Goal: Information Seeking & Learning: Compare options

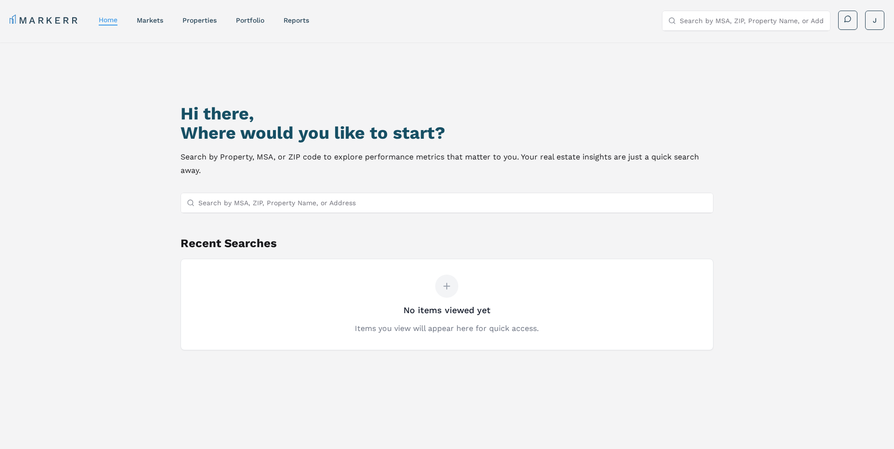
click at [359, 218] on div "Hi there, Where would you like to start? Search by Property, MSA, or ZIP code t…" at bounding box center [447, 282] width 626 height 449
click at [198, 23] on link "properties" at bounding box center [199, 20] width 34 height 8
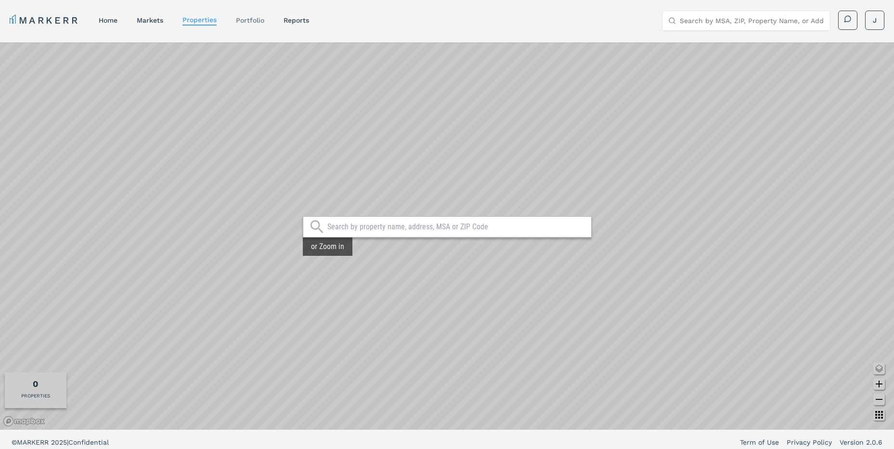
click at [242, 16] on link "Portfolio" at bounding box center [250, 20] width 28 height 8
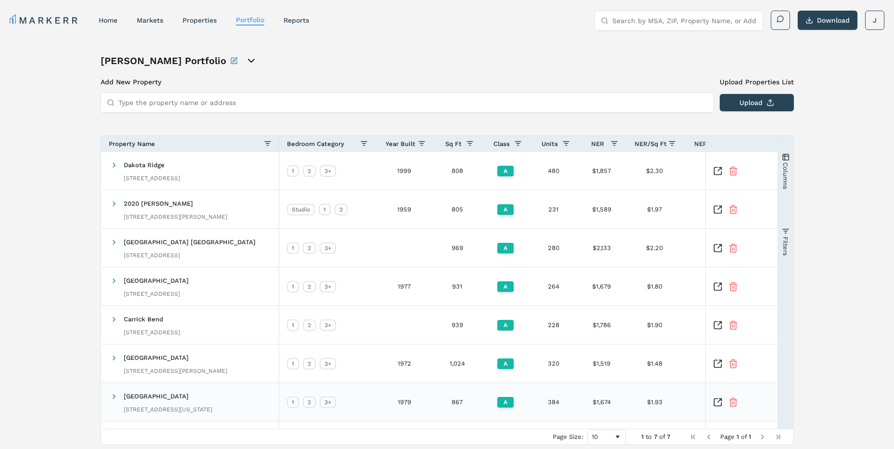
scroll to position [32, 0]
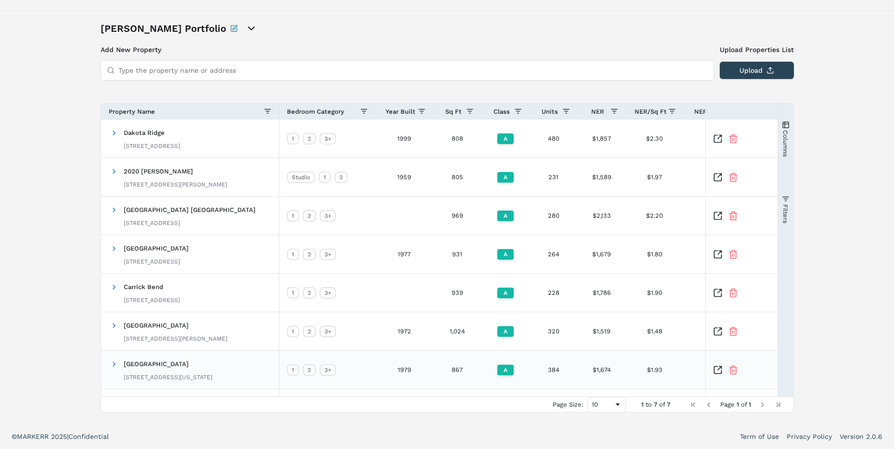
click at [157, 371] on div "Red Hawk Ranch 12150 Washington Center Pkwy, Thornton, CO 80241" at bounding box center [168, 369] width 89 height 30
click at [717, 370] on icon "Inspect Comparable" at bounding box center [718, 370] width 10 height 10
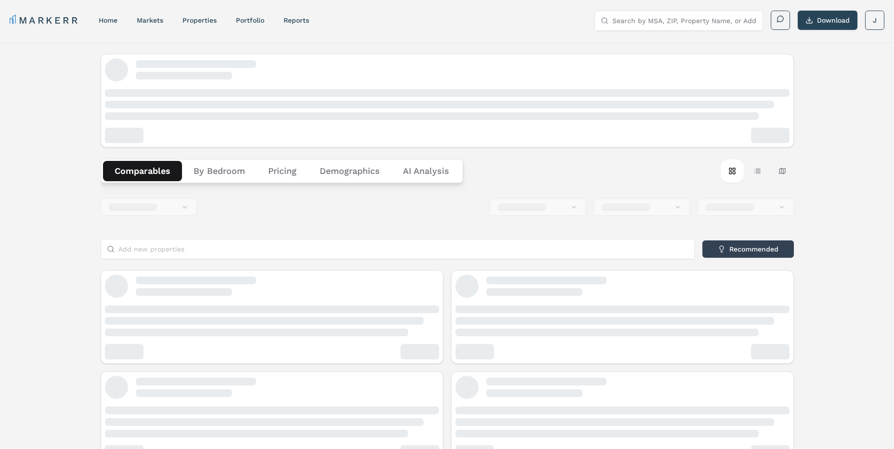
click at [229, 173] on div "Comparables By Bedroom Pricing Demographics AI Analysis Card view Table view Ma…" at bounding box center [447, 170] width 693 height 47
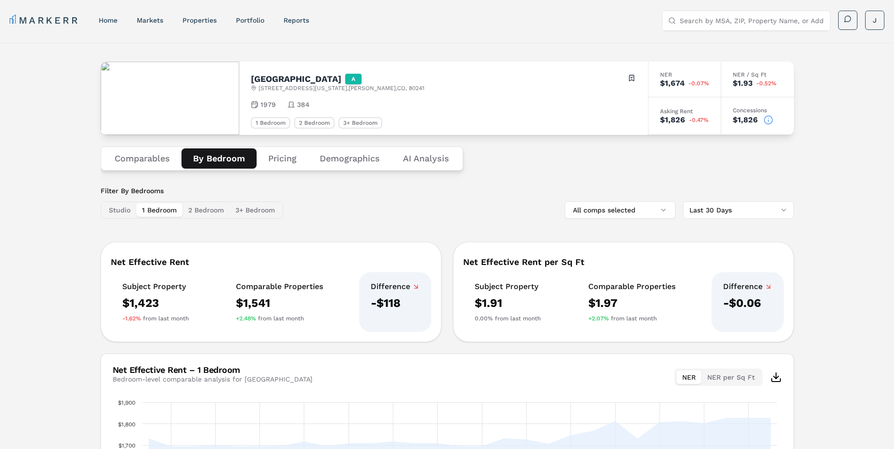
click at [191, 214] on button "2 Bedroom" at bounding box center [205, 209] width 47 height 13
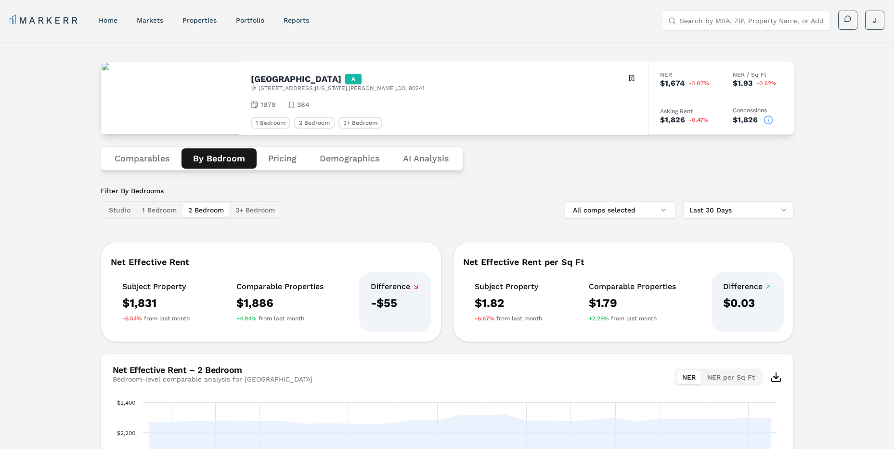
click at [399, 206] on div "Filter By Bedrooms Studio 1 Bedroom 2 Bedroom 3+ Bedroom All comps selected Las…" at bounding box center [447, 202] width 693 height 33
click at [414, 203] on div "Filter By Bedrooms Studio 1 Bedroom 2 Bedroom 3+ Bedroom All comps selected Las…" at bounding box center [447, 202] width 693 height 33
click at [404, 205] on div "Filter By Bedrooms Studio 1 Bedroom 2 Bedroom 3+ Bedroom All comps selected Las…" at bounding box center [447, 202] width 693 height 33
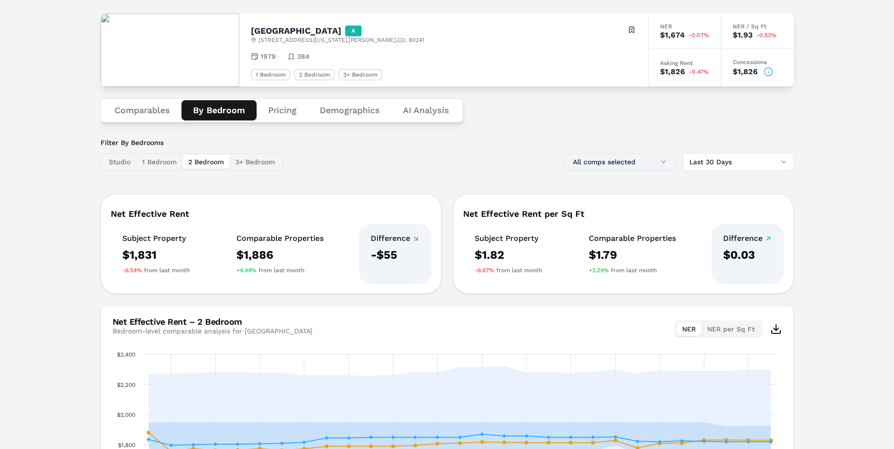
click at [596, 169] on button "All comps selected" at bounding box center [619, 161] width 111 height 17
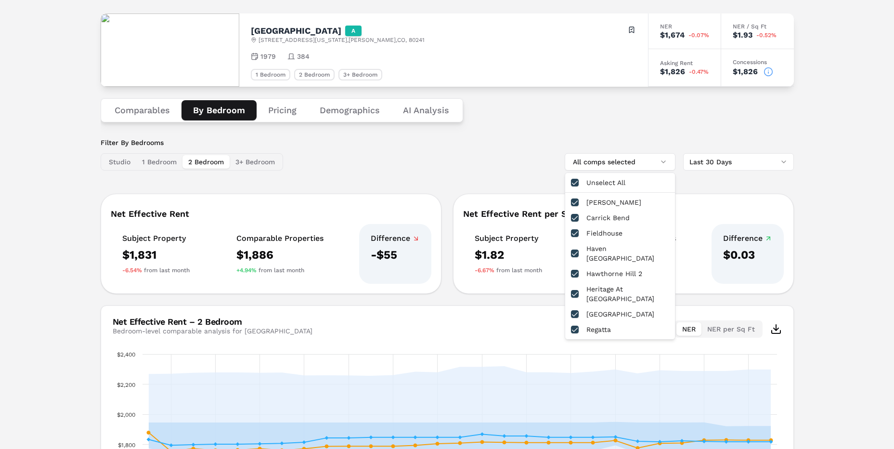
click at [471, 147] on div "Filter By Bedrooms Studio 1 Bedroom 2 Bedroom 3+ Bedroom All comps selected Las…" at bounding box center [447, 154] width 693 height 33
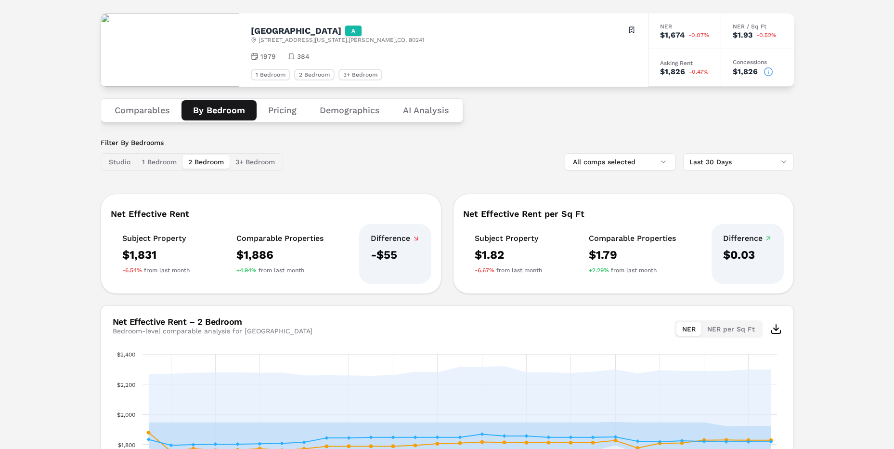
click at [137, 116] on button "Comparables" at bounding box center [142, 110] width 78 height 20
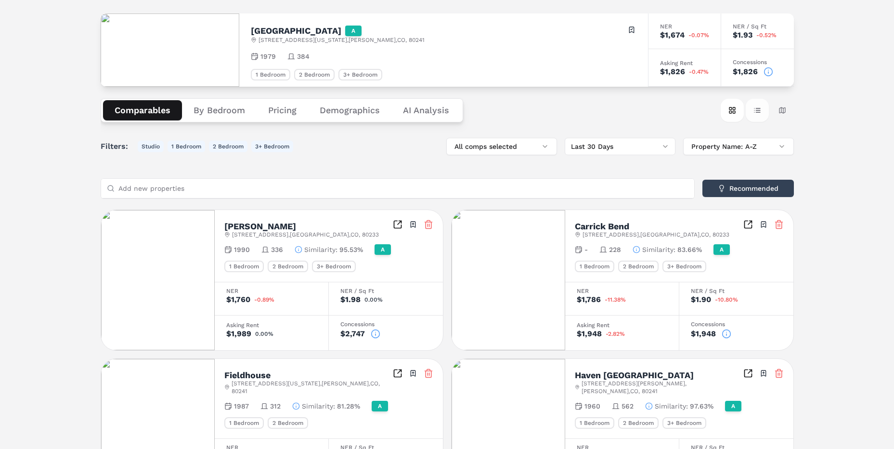
click at [758, 114] on button "Table view" at bounding box center [756, 110] width 23 height 23
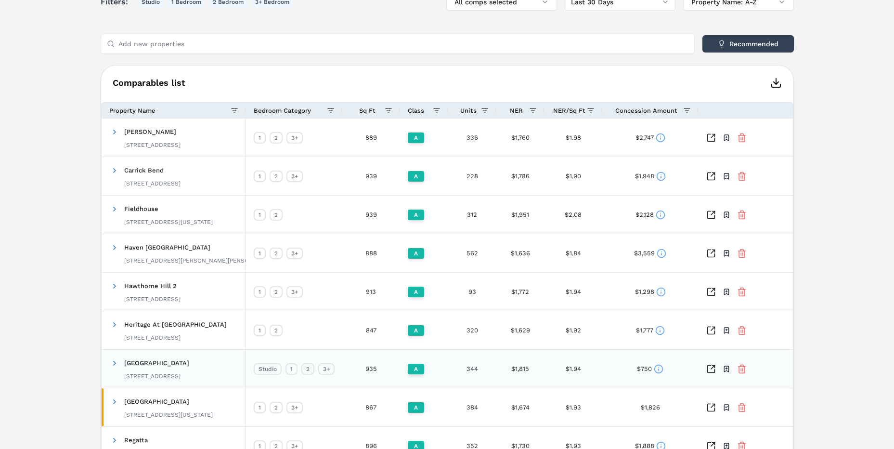
scroll to position [241, 0]
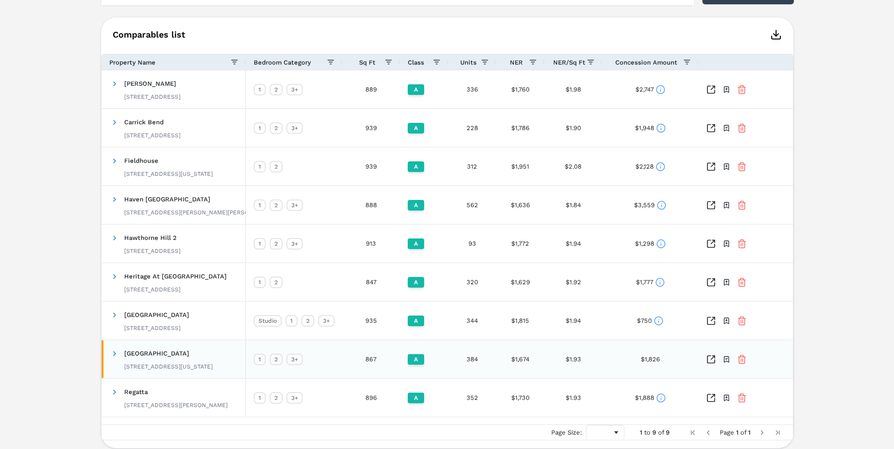
click at [710, 354] on icon "Inspect Comparables" at bounding box center [711, 359] width 10 height 10
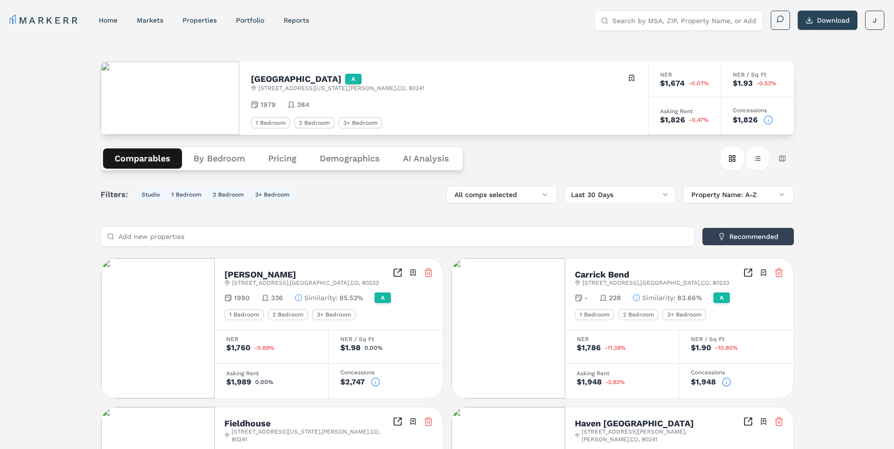
click at [760, 161] on button "Table view" at bounding box center [756, 158] width 23 height 23
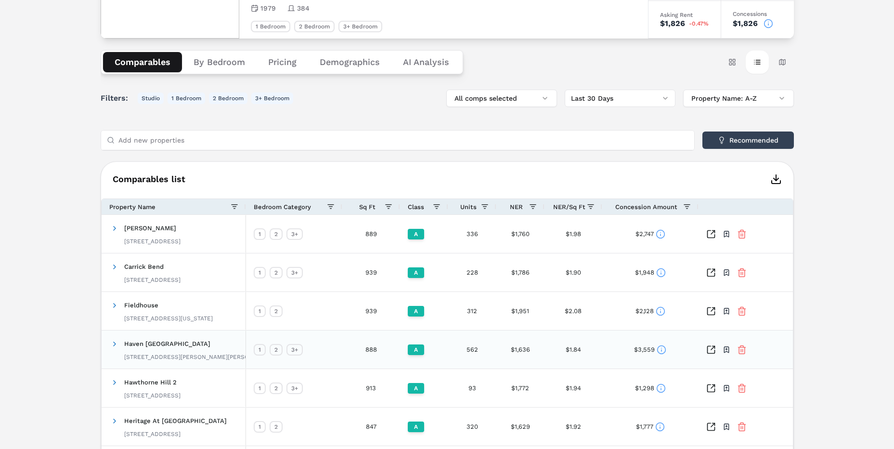
scroll to position [192, 0]
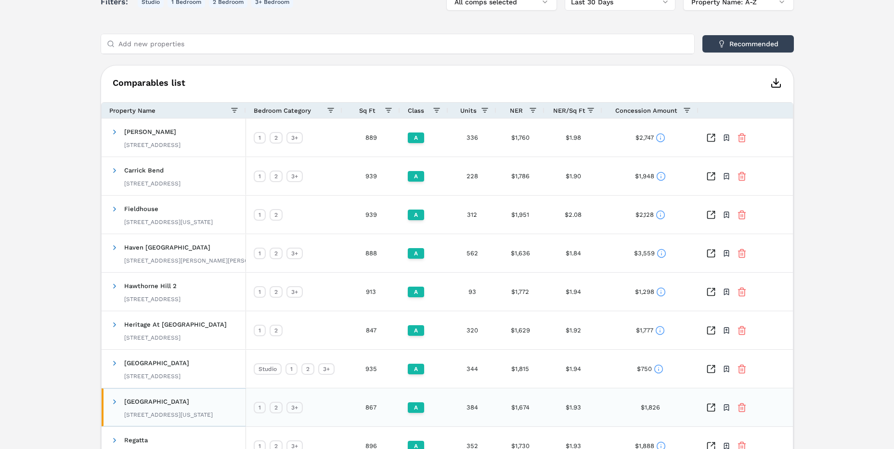
click at [160, 403] on span "[GEOGRAPHIC_DATA]" at bounding box center [156, 400] width 65 height 7
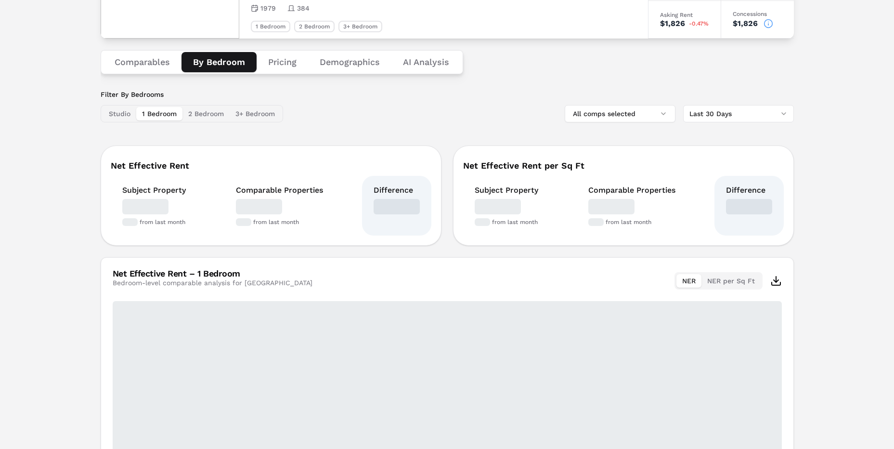
click at [226, 67] on button "By Bedroom" at bounding box center [218, 62] width 75 height 20
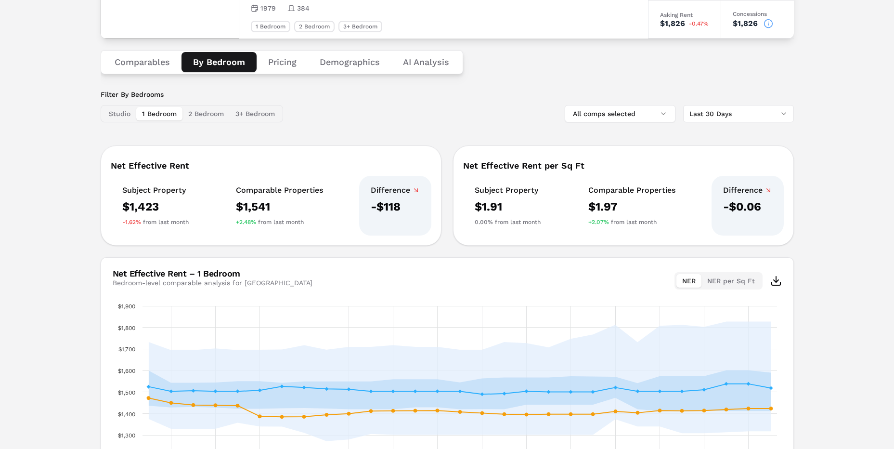
click at [206, 113] on button "2 Bedroom" at bounding box center [205, 113] width 47 height 13
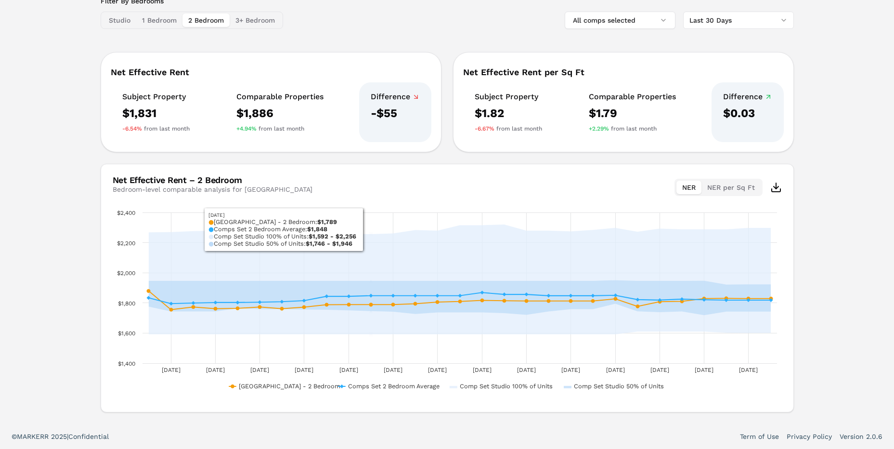
scroll to position [45, 0]
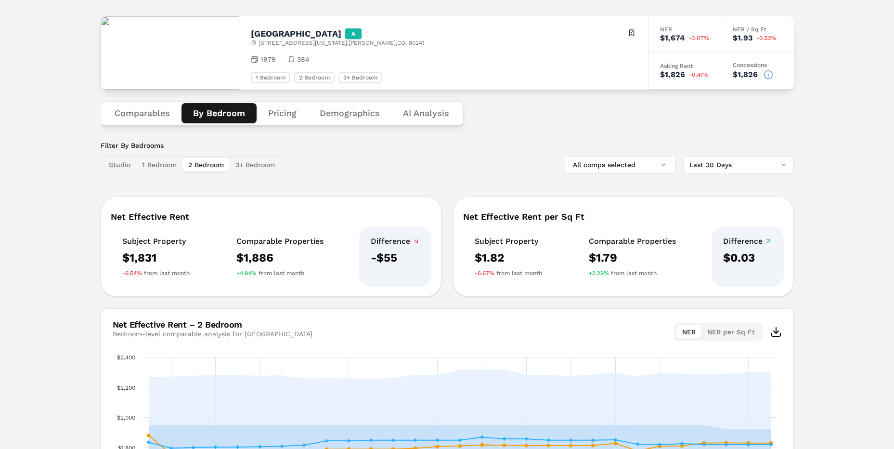
click at [269, 122] on button "Pricing" at bounding box center [281, 113] width 51 height 20
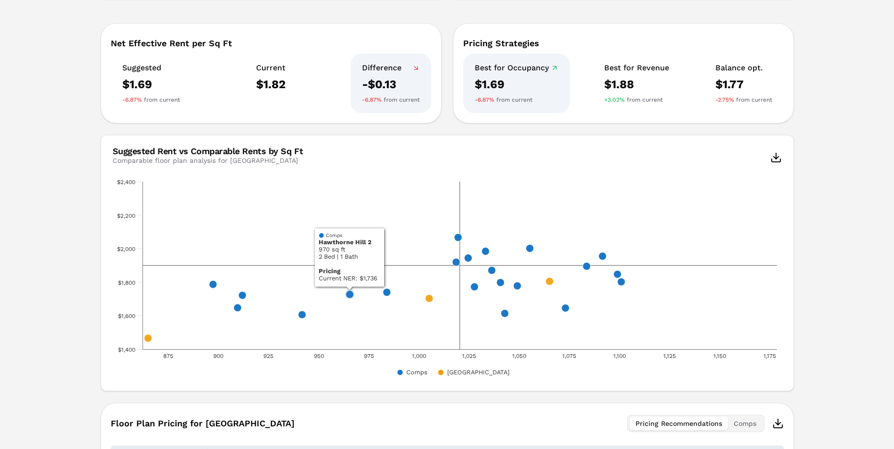
scroll to position [334, 0]
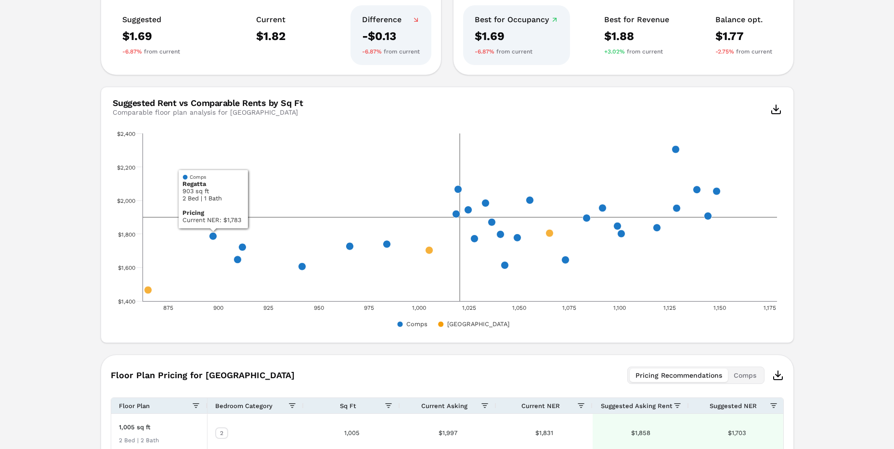
click at [56, 188] on div "Red Hawk Ranch A 12150 Washington Center Pkwy , Thornton , CO , 80241 Toggle po…" at bounding box center [447, 150] width 894 height 885
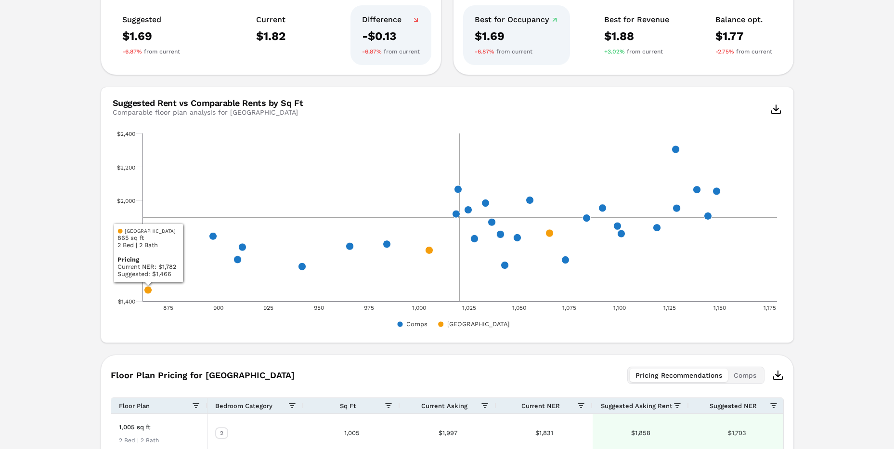
click at [37, 247] on div "Red Hawk Ranch A 12150 Washington Center Pkwy , Thornton , CO , 80241 Toggle po…" at bounding box center [447, 150] width 894 height 885
click at [95, 235] on div "Red Hawk Ranch A 12150 Washington Center Pkwy , Thornton , CO , 80241 Toggle po…" at bounding box center [447, 150] width 894 height 885
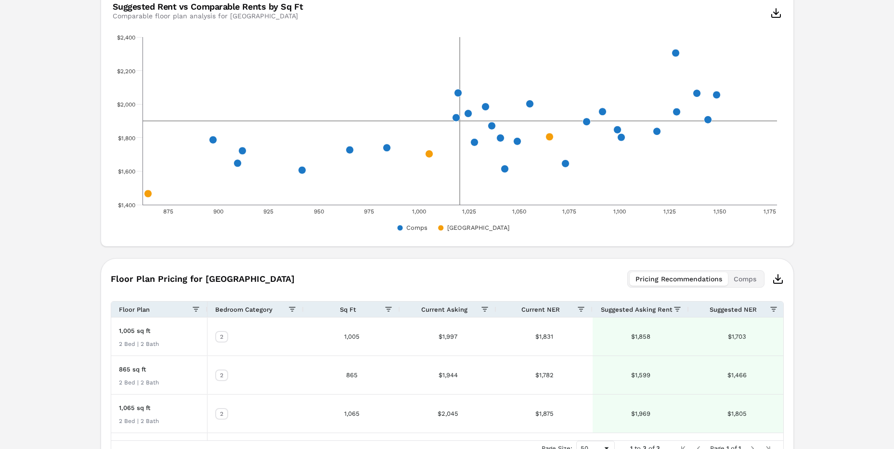
scroll to position [478, 0]
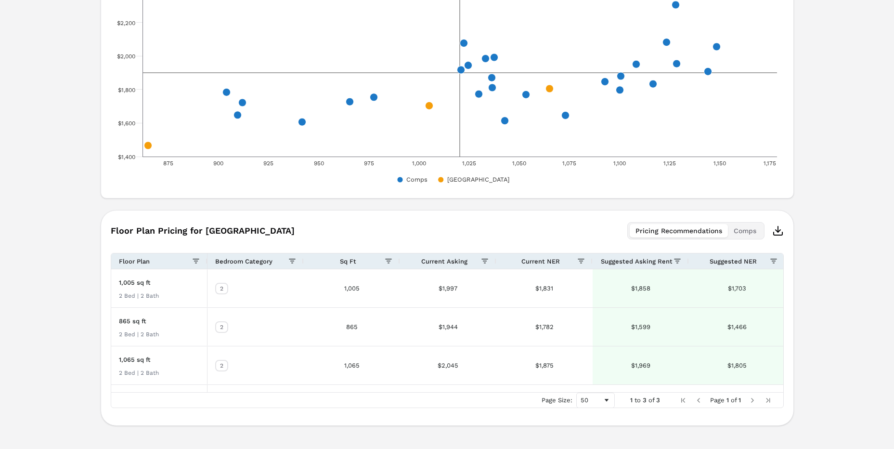
click at [818, 206] on div "Red Hawk Ranch A 12150 Washington Center Pkwy , Thornton , CO , 80241 Toggle po…" at bounding box center [447, 6] width 894 height 885
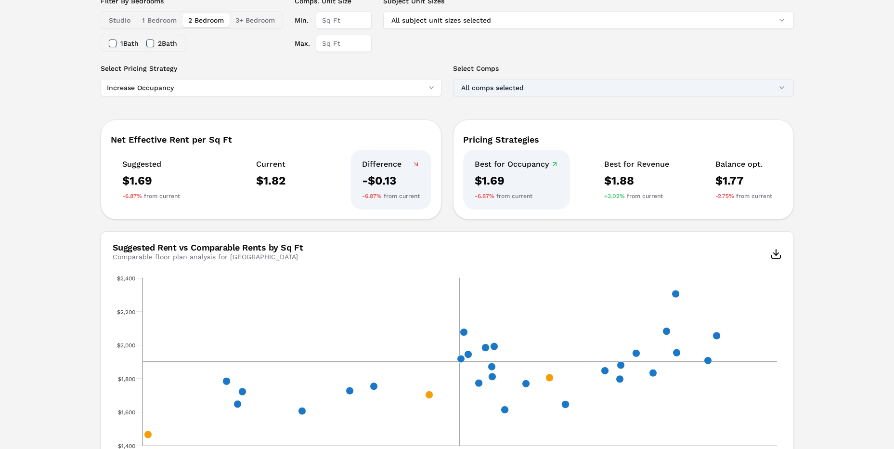
scroll to position [93, 0]
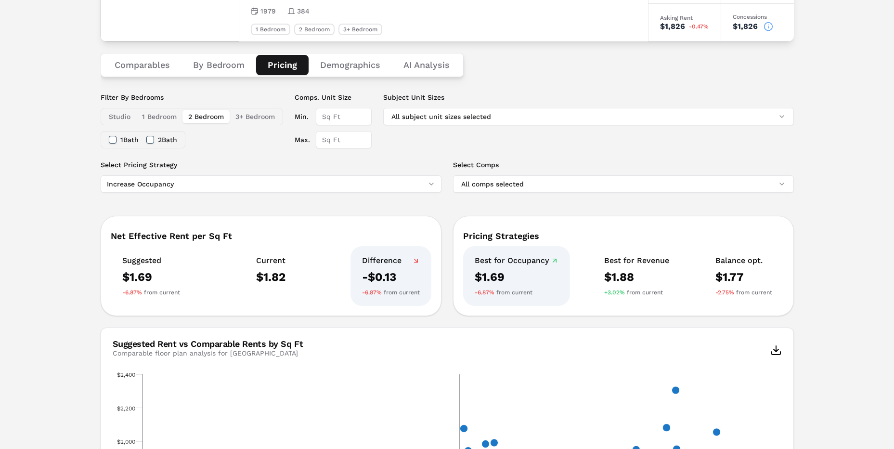
click at [149, 138] on button "2 Bath" at bounding box center [150, 140] width 8 height 8
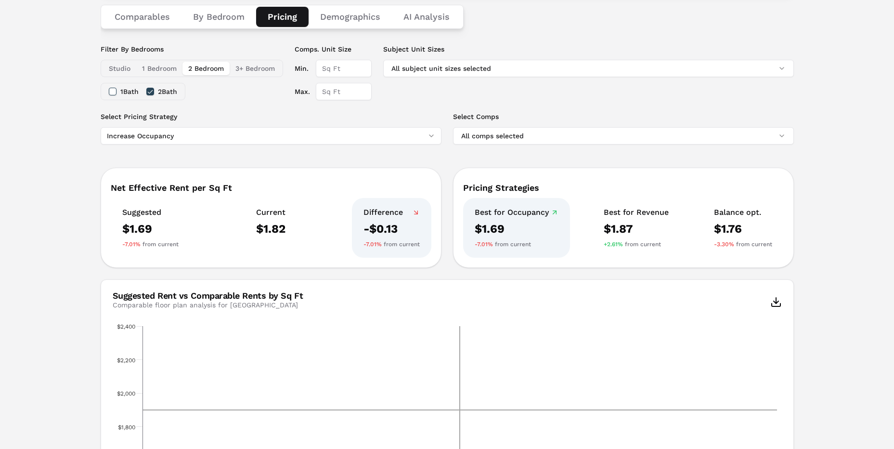
scroll to position [238, 0]
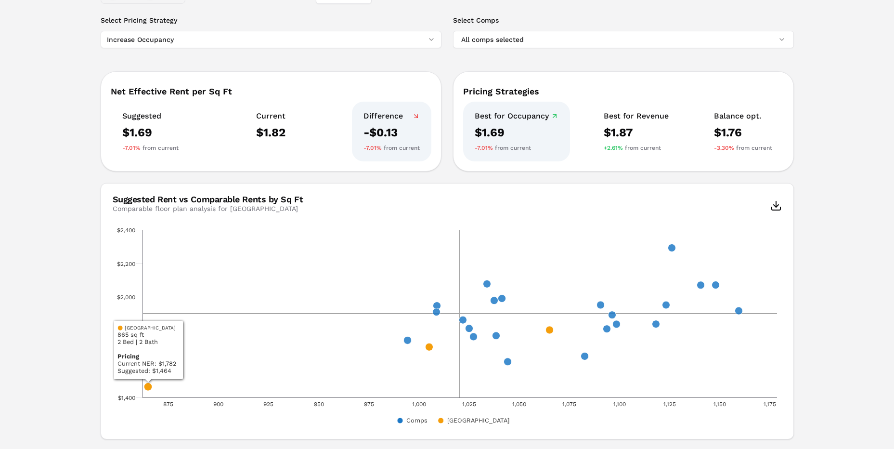
click at [80, 257] on div "Red Hawk Ranch A 12150 Washington Center Pkwy , Thornton , CO , 80241 Toggle po…" at bounding box center [447, 247] width 894 height 885
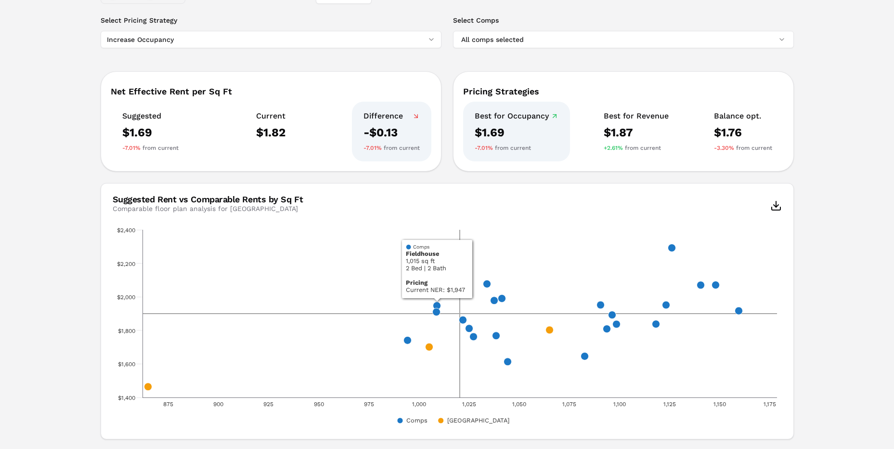
click at [817, 221] on div "Red Hawk Ranch A 12150 Washington Center Pkwy , Thornton , CO , 80241 Toggle po…" at bounding box center [447, 247] width 894 height 885
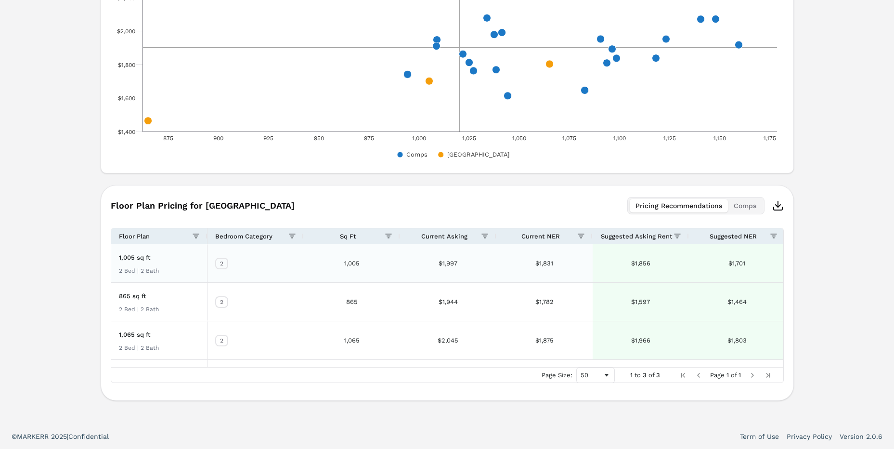
scroll to position [455, 0]
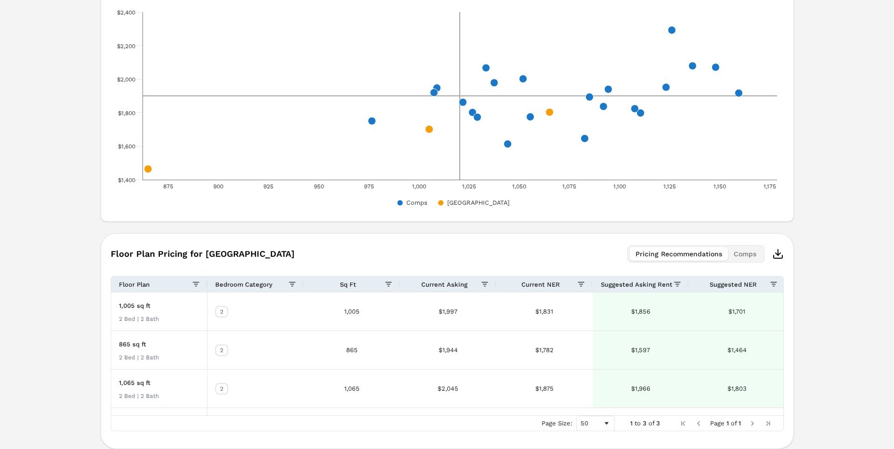
click at [451, 283] on span "Current Asking" at bounding box center [444, 284] width 46 height 7
click at [451, 283] on span "Current Asking" at bounding box center [438, 284] width 46 height 7
click at [826, 264] on div "Red Hawk Ranch A 12150 Washington Center Pkwy , Thornton , CO , 80241 Toggle po…" at bounding box center [447, 29] width 894 height 885
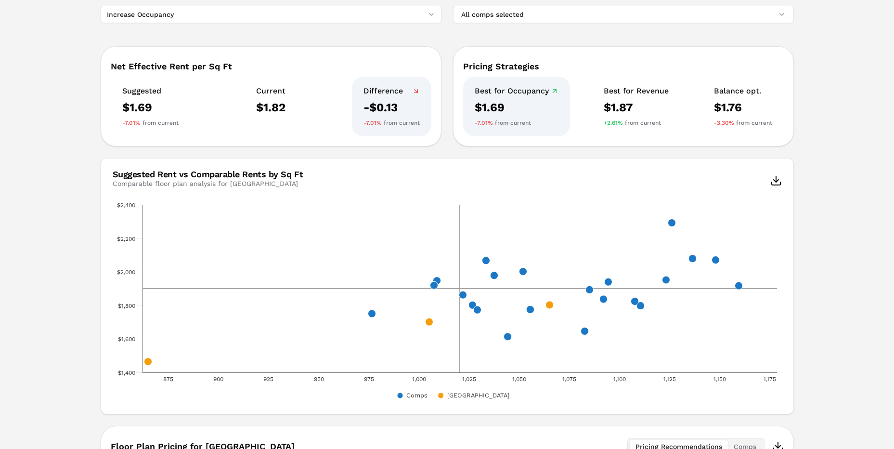
click at [41, 152] on div "Red Hawk Ranch A 12150 Washington Center Pkwy , Thornton , CO , 80241 Toggle po…" at bounding box center [447, 222] width 894 height 885
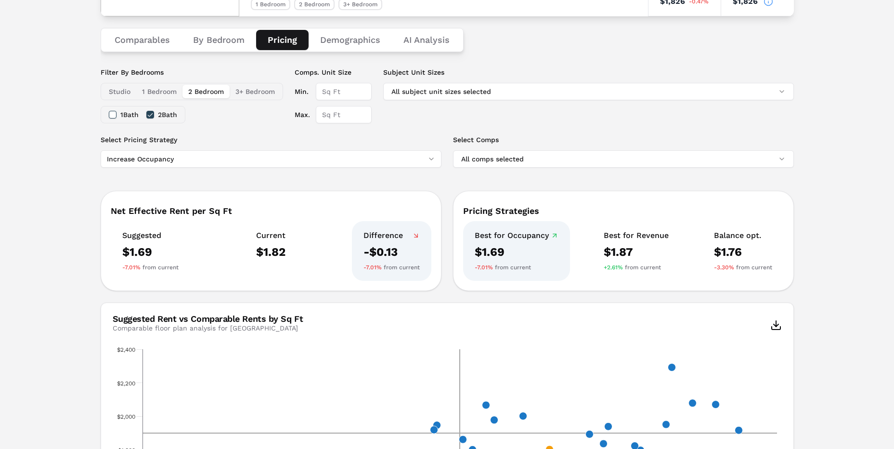
scroll to position [70, 0]
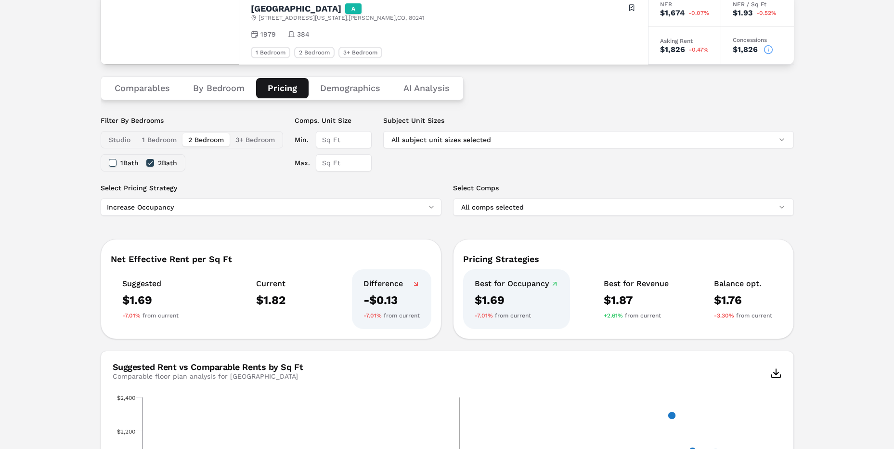
click at [210, 98] on div "Comparables By Bedroom Pricing Demographics AI Analysis" at bounding box center [282, 88] width 363 height 24
click at [226, 88] on button "By Bedroom" at bounding box center [218, 88] width 75 height 20
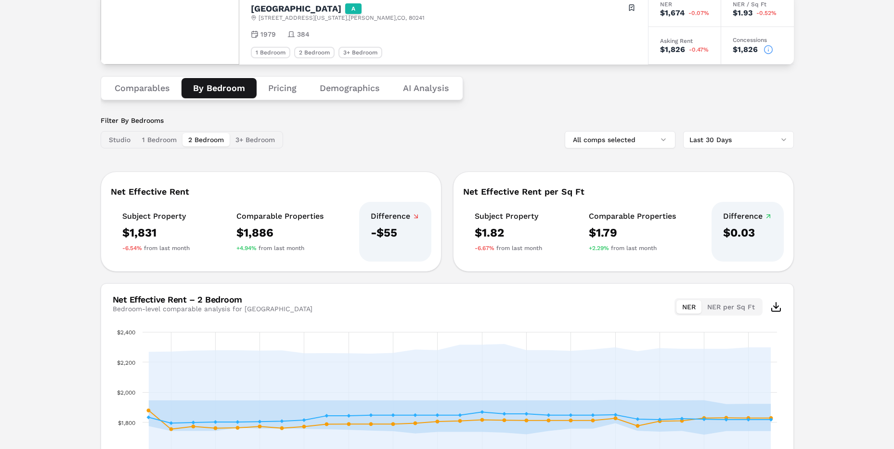
click at [492, 149] on div "Filter By Bedrooms Studio 1 Bedroom 2 Bedroom 3+ Bedroom All comps selected Las…" at bounding box center [447, 323] width 693 height 416
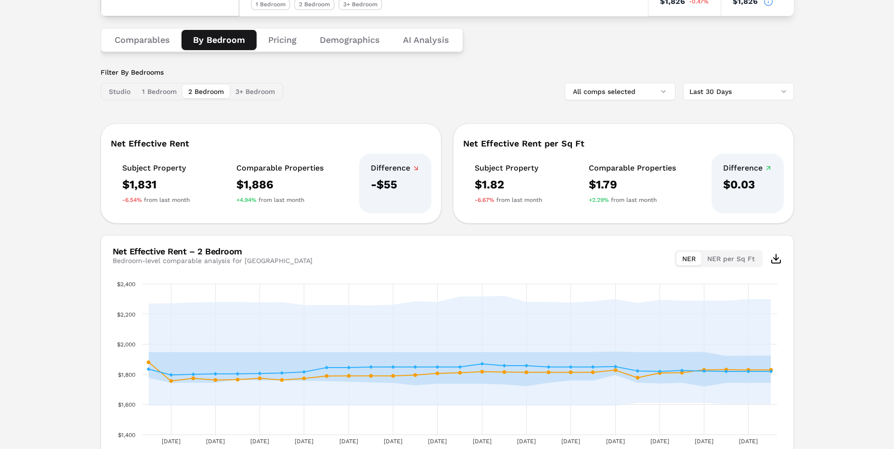
scroll to position [190, 0]
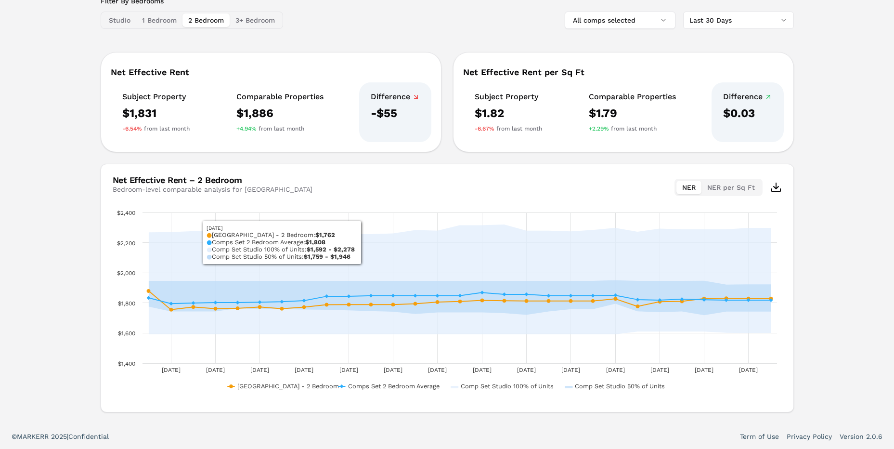
click at [69, 177] on div "Red Hawk Ranch A 12150 Washington Center Pkwy , Thornton , CO , 80241 Toggle po…" at bounding box center [447, 138] width 894 height 571
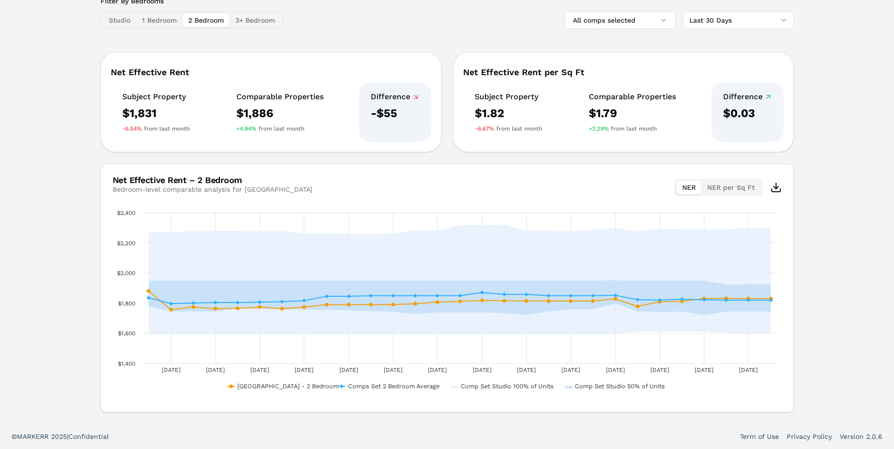
scroll to position [0, 0]
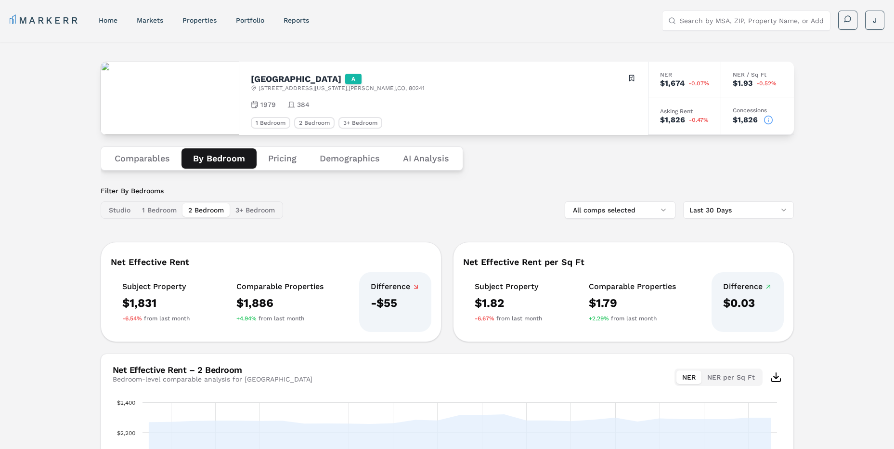
click at [167, 209] on button "1 Bedroom" at bounding box center [159, 209] width 46 height 13
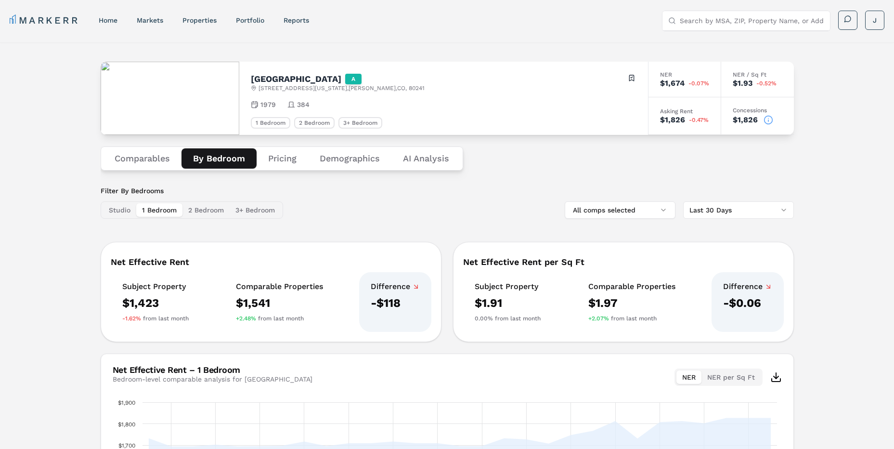
click at [192, 211] on button "2 Bedroom" at bounding box center [205, 209] width 47 height 13
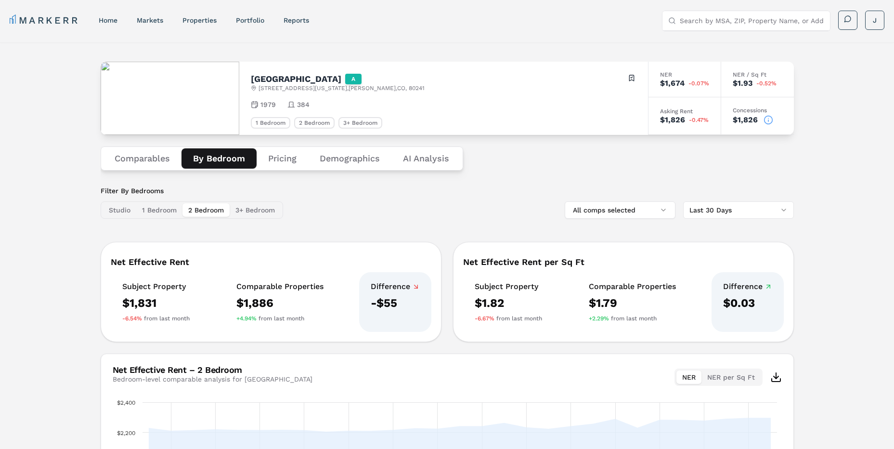
click at [149, 157] on button "Comparables" at bounding box center [142, 158] width 78 height 20
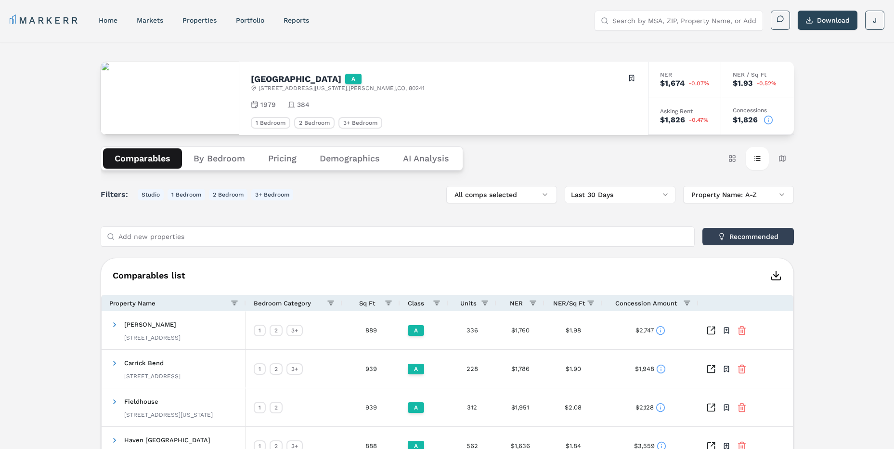
click at [223, 147] on div "Comparables By Bedroom Pricing Demographics AI Analysis" at bounding box center [282, 158] width 362 height 24
click at [218, 168] on button "By Bedroom" at bounding box center [219, 158] width 75 height 20
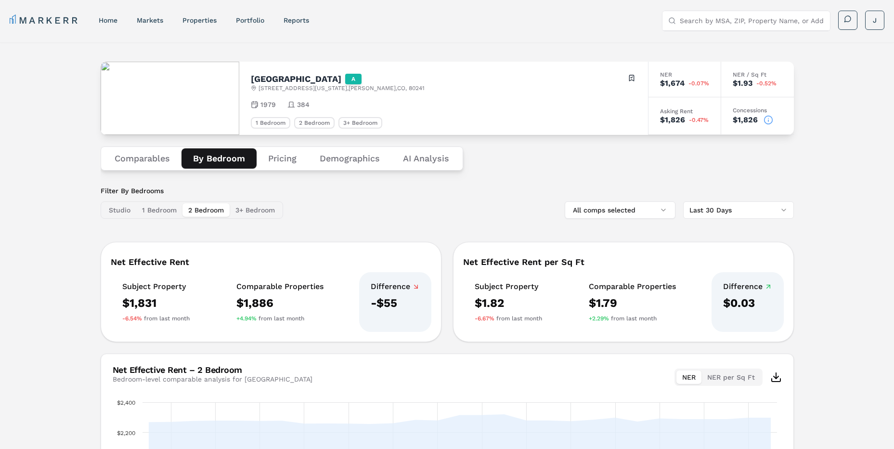
click at [189, 306] on div "$1,831" at bounding box center [155, 302] width 67 height 15
click at [373, 214] on div "Filter By Bedrooms Studio 1 Bedroom 2 Bedroom 3+ Bedroom All comps selected Las…" at bounding box center [447, 202] width 693 height 33
click at [171, 156] on button "Comparables" at bounding box center [142, 158] width 78 height 20
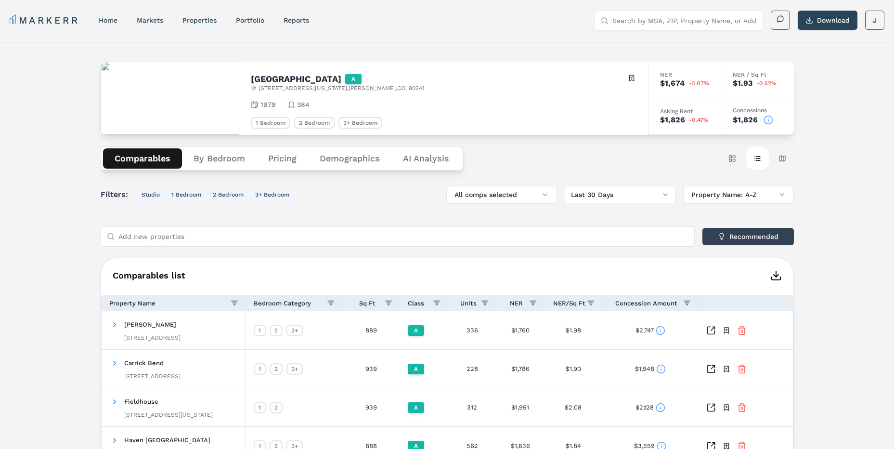
scroll to position [48, 0]
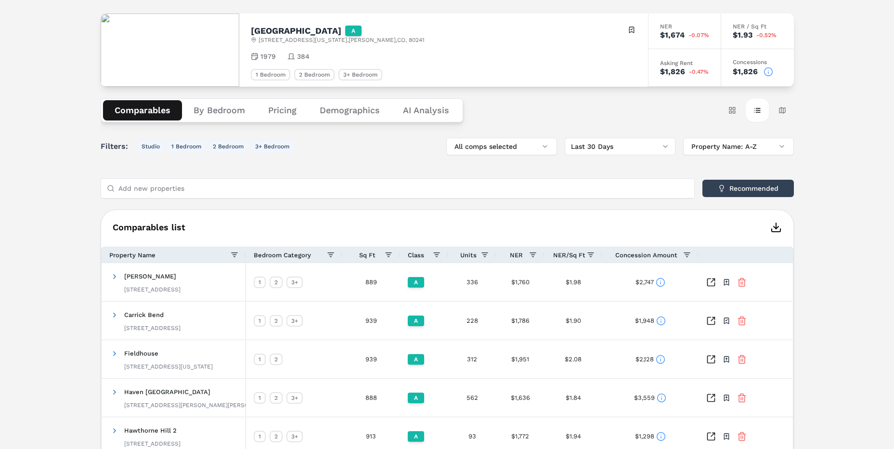
click at [650, 255] on span "Concession Amount" at bounding box center [646, 254] width 62 height 7
click at [659, 321] on icon at bounding box center [661, 321] width 10 height 10
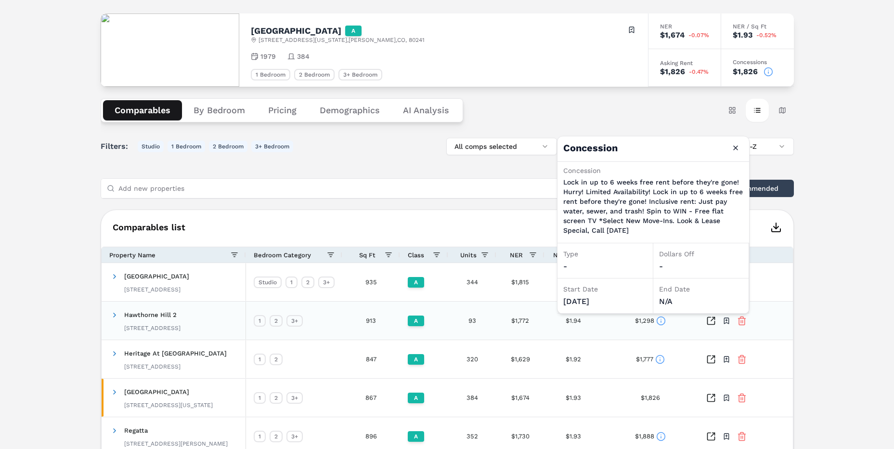
scroll to position [96, 0]
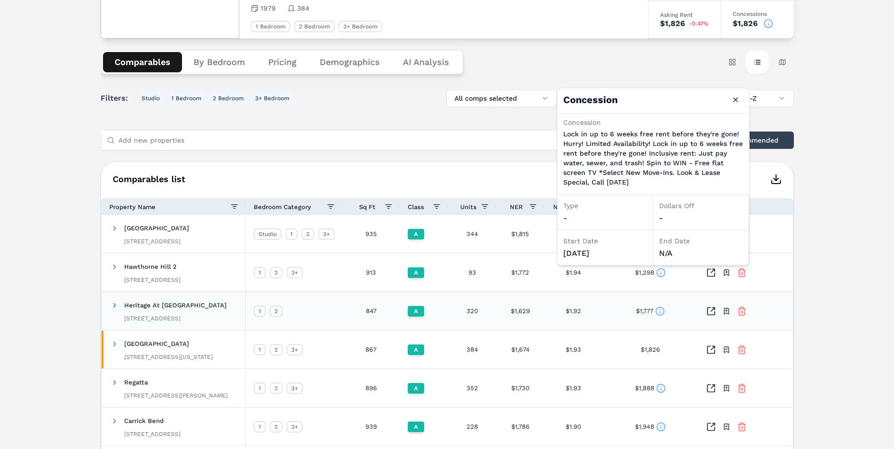
click at [661, 314] on circle at bounding box center [659, 311] width 8 height 8
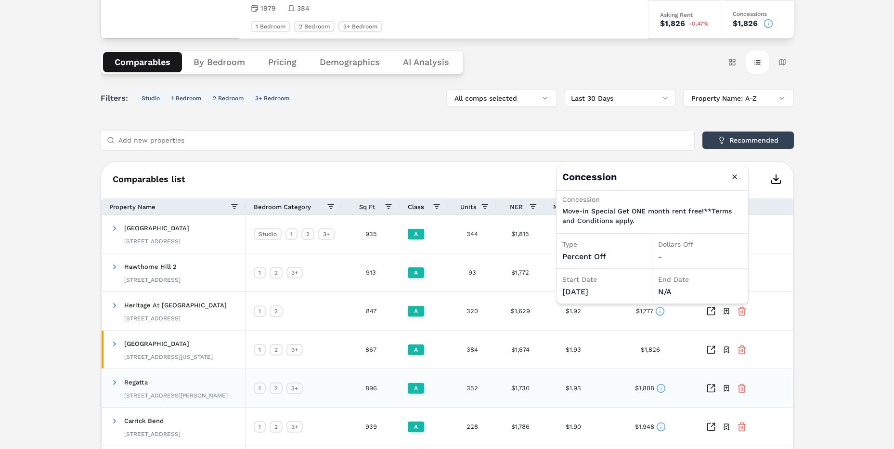
click at [662, 384] on circle at bounding box center [660, 388] width 8 height 8
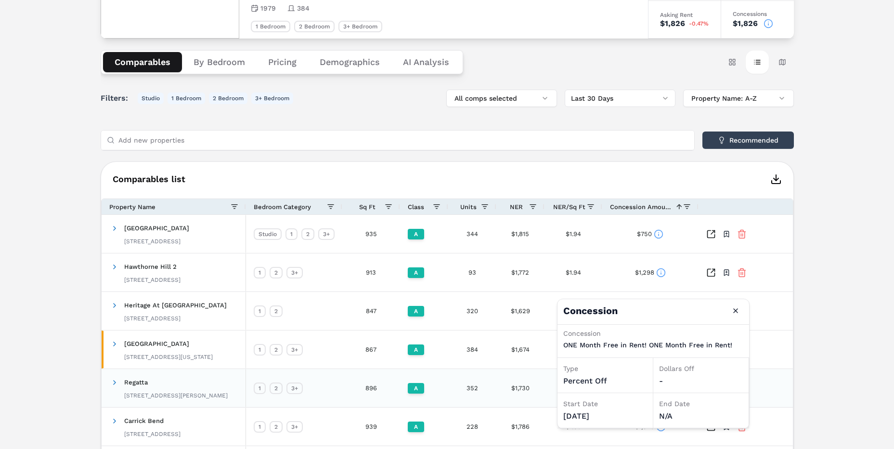
scroll to position [192, 0]
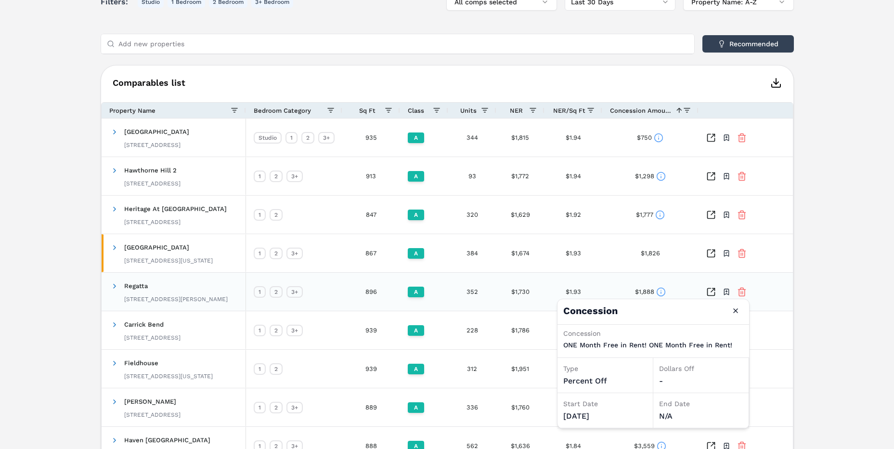
click at [681, 269] on div "$1,826" at bounding box center [650, 253] width 96 height 38
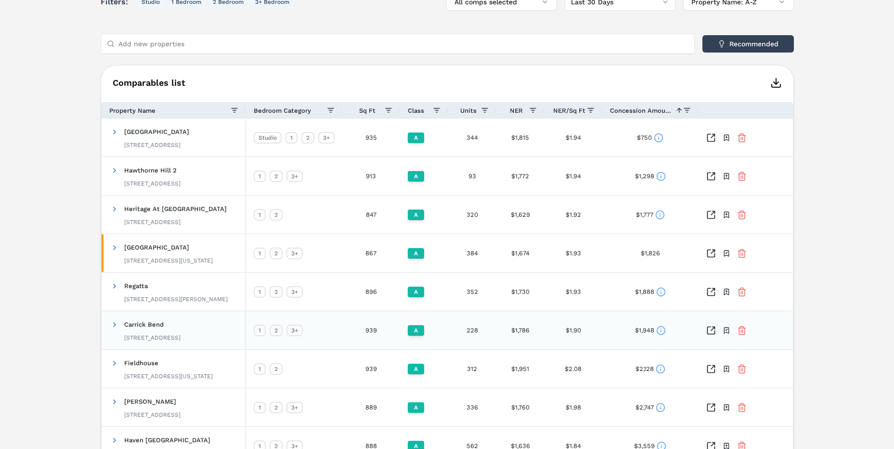
click at [656, 335] on div "$1,948" at bounding box center [650, 329] width 31 height 19
click at [667, 328] on div "$1,948" at bounding box center [650, 330] width 96 height 38
click at [654, 331] on div "$1,948" at bounding box center [650, 329] width 31 height 19
click at [660, 329] on icon at bounding box center [661, 330] width 10 height 10
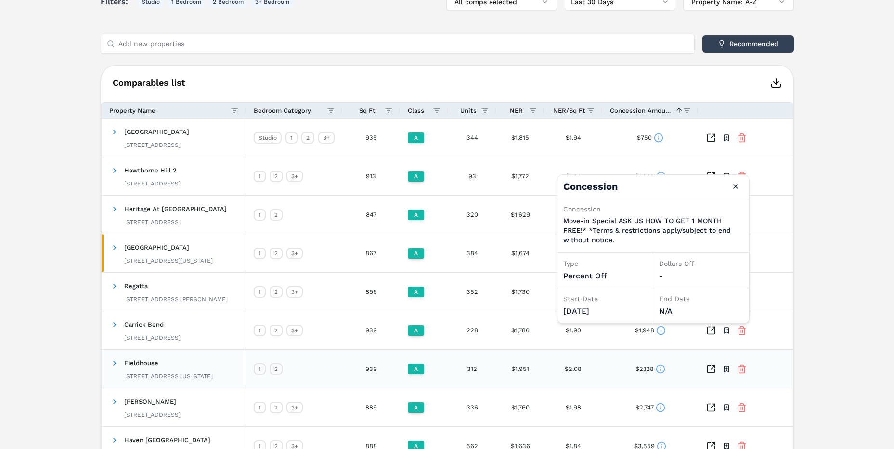
click at [657, 368] on icon at bounding box center [660, 369] width 10 height 10
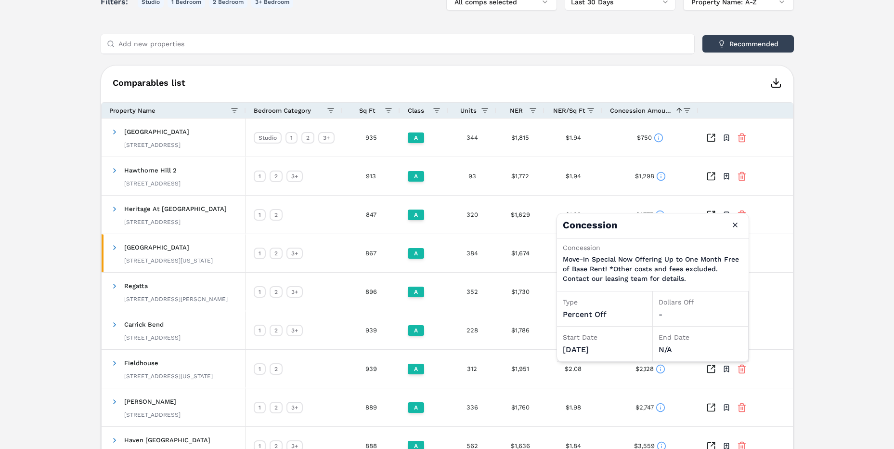
scroll to position [241, 0]
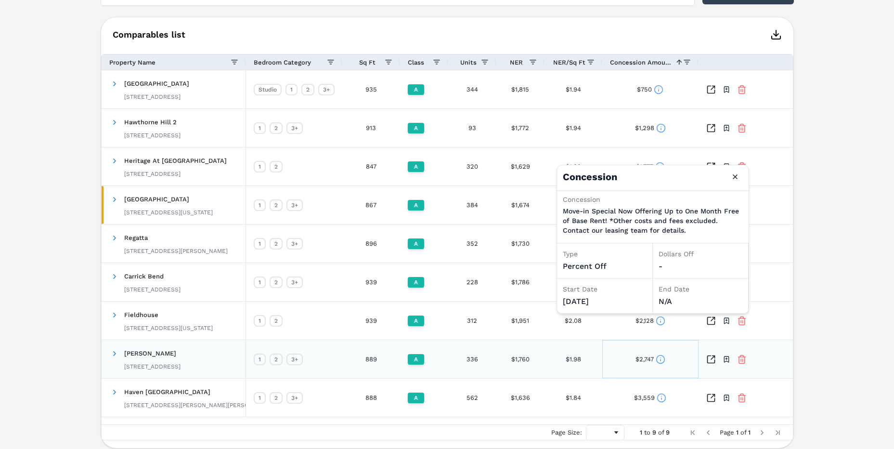
click at [662, 359] on icon at bounding box center [660, 359] width 10 height 10
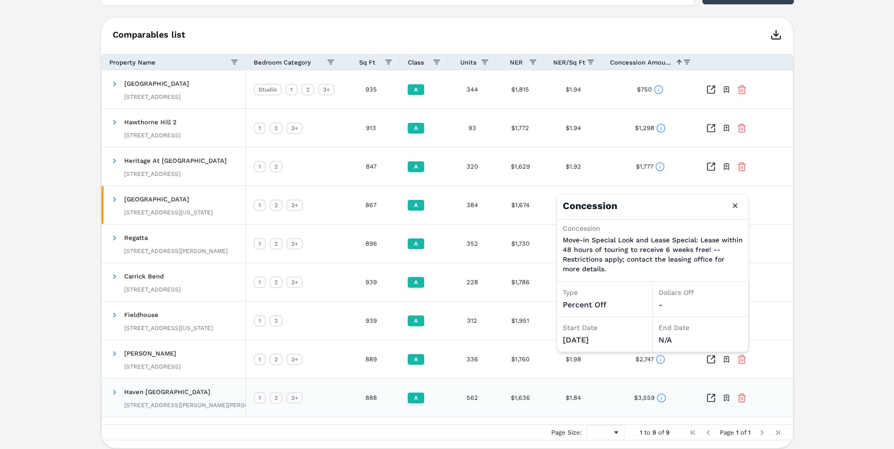
click at [661, 395] on icon at bounding box center [661, 398] width 10 height 10
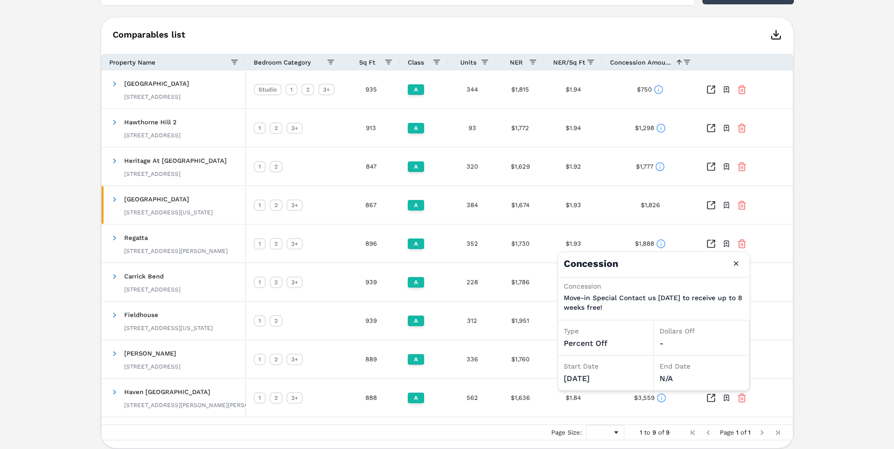
click at [56, 189] on div "Red Hawk Ranch A 12150 Washington Center Pkwy , Thornton , CO , 80241 Toggle po…" at bounding box center [447, 131] width 894 height 658
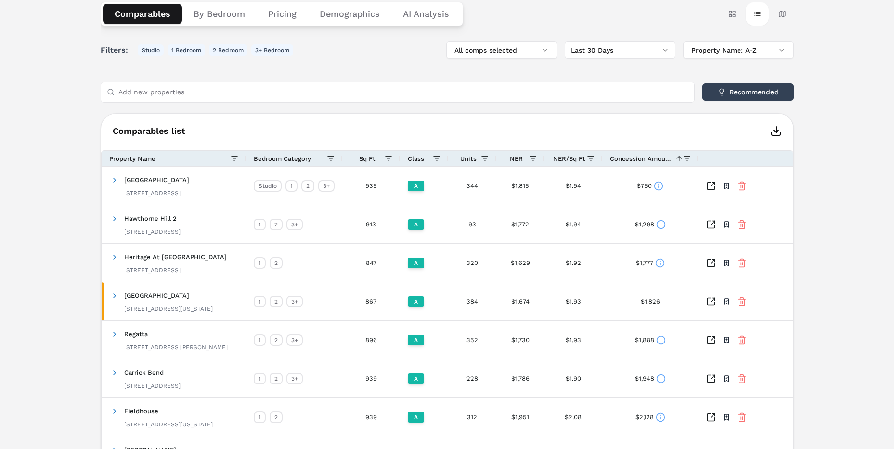
scroll to position [96, 0]
